Goal: Information Seeking & Learning: Learn about a topic

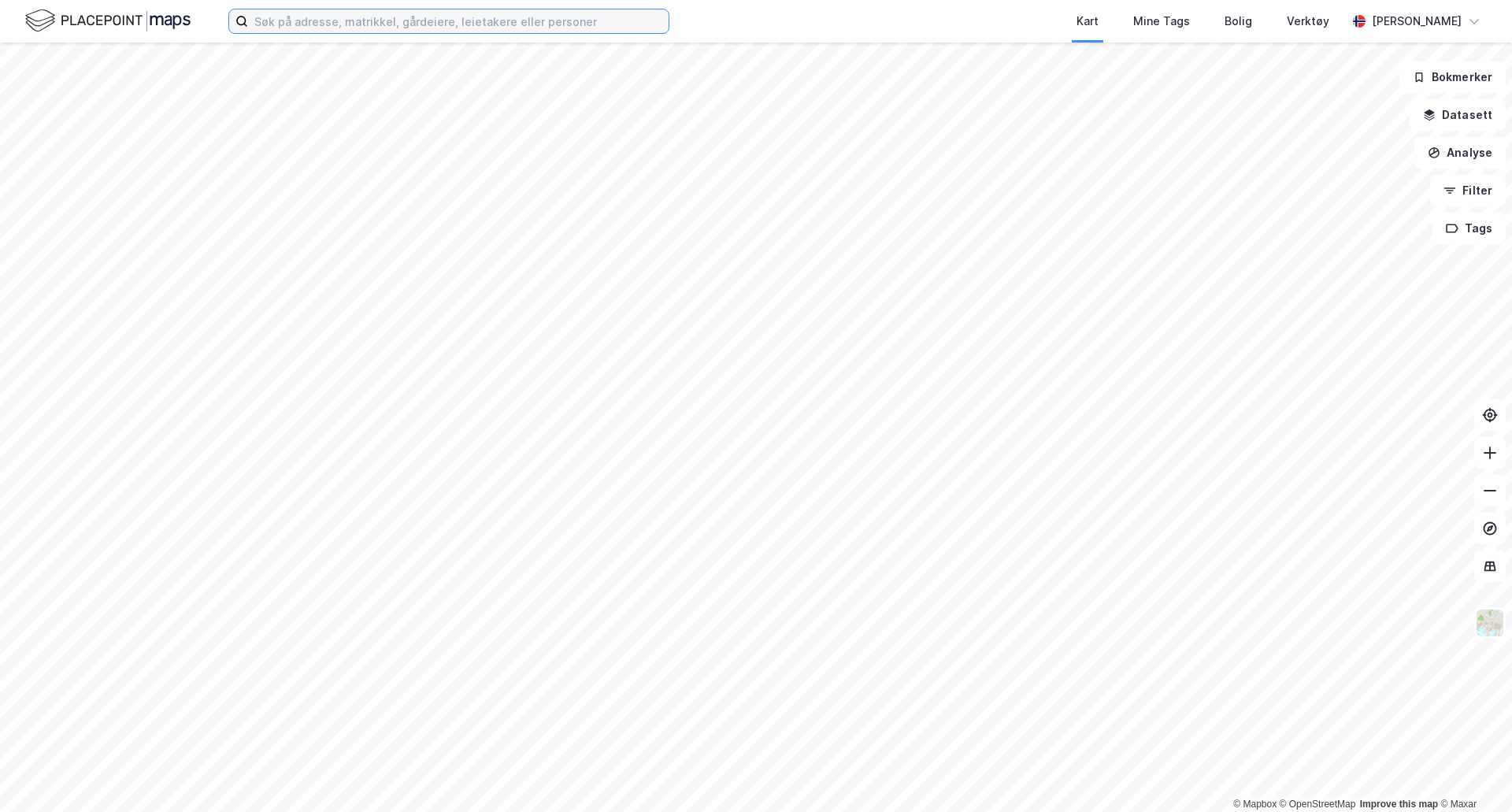
click at [376, 24] on input at bounding box center [458, 21] width 420 height 24
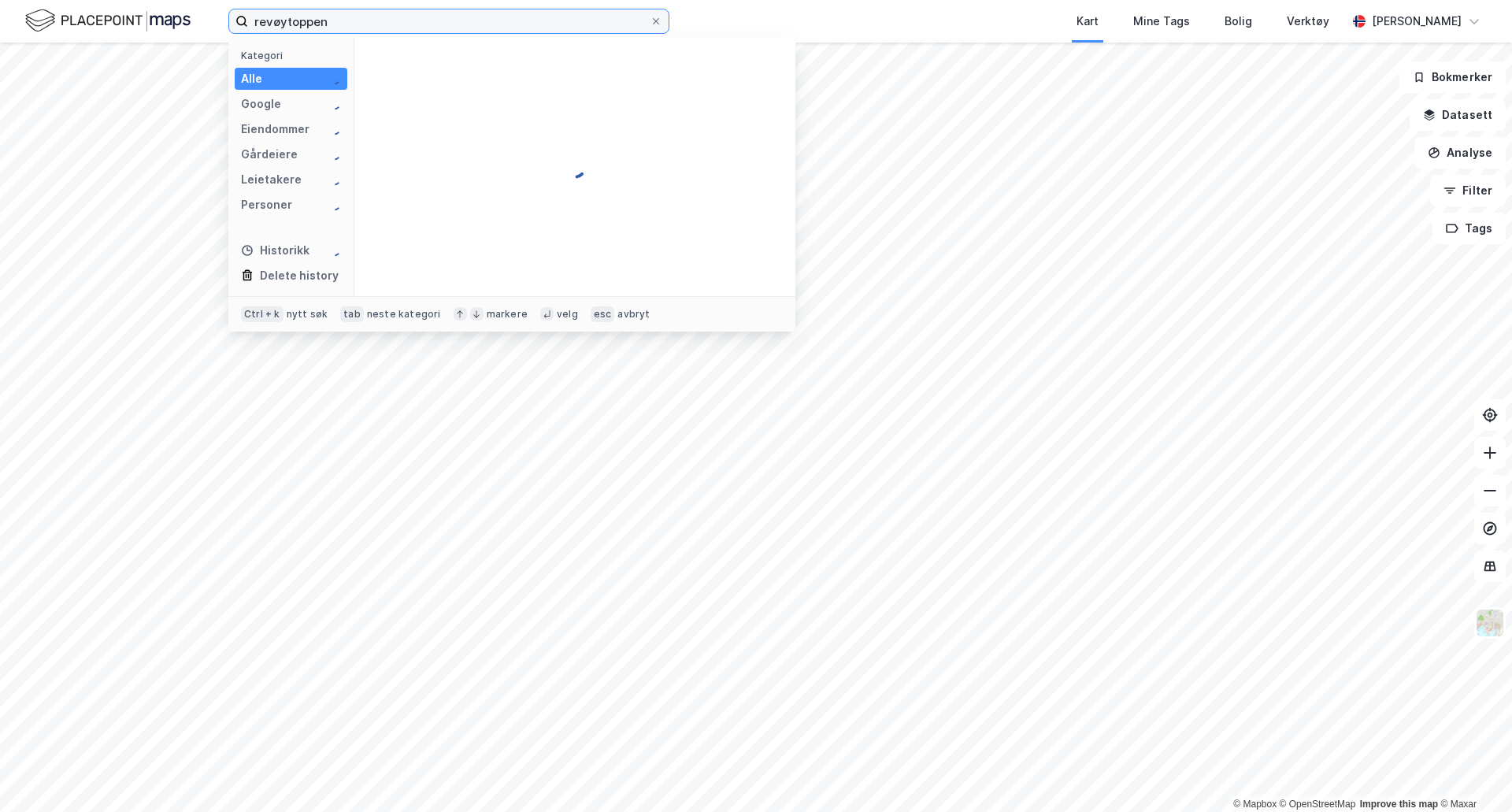
type input "revøytoppen"
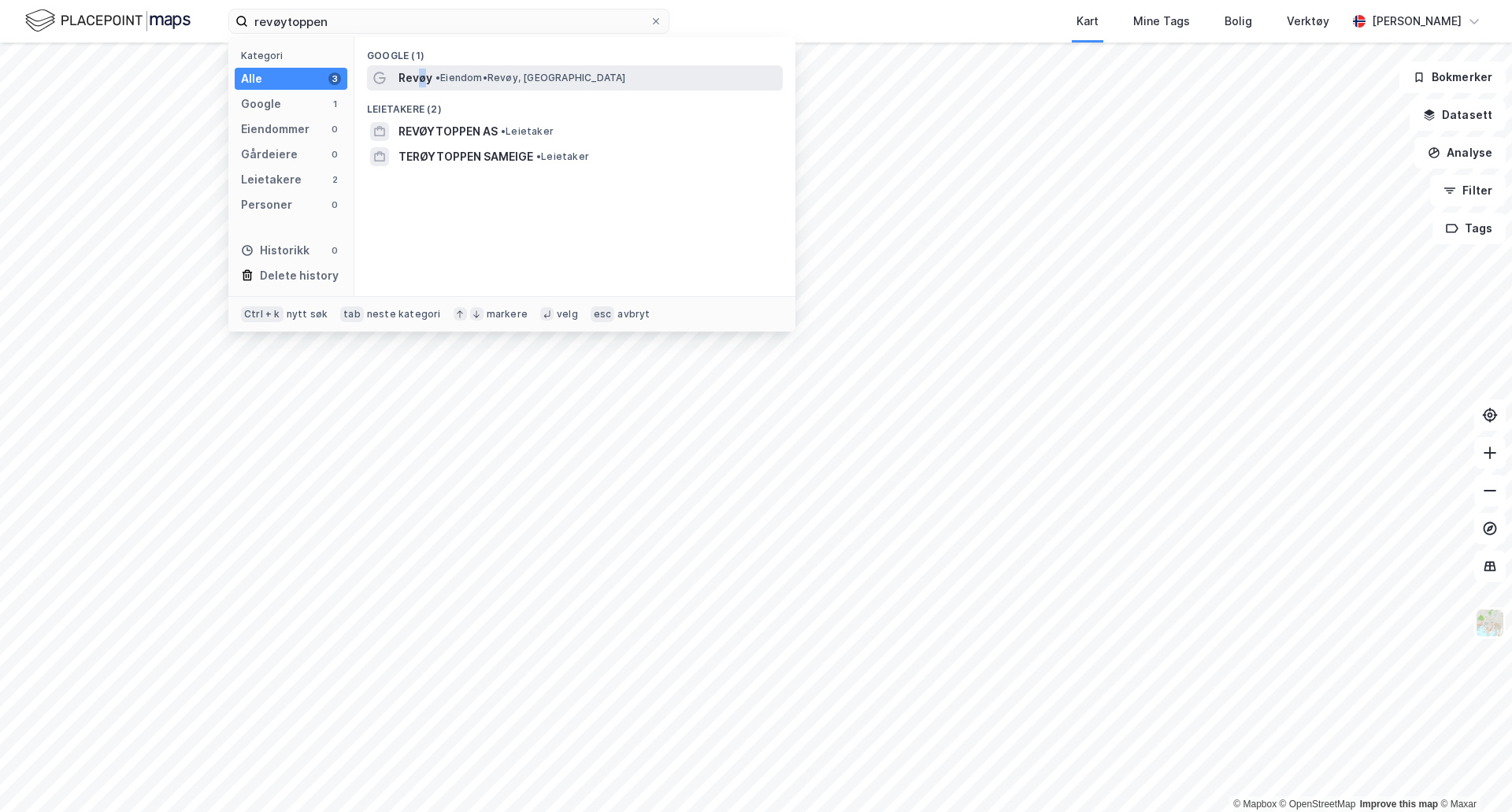
click at [421, 76] on span "Revøy" at bounding box center [415, 78] width 34 height 19
